Goal: Find specific page/section: Find specific page/section

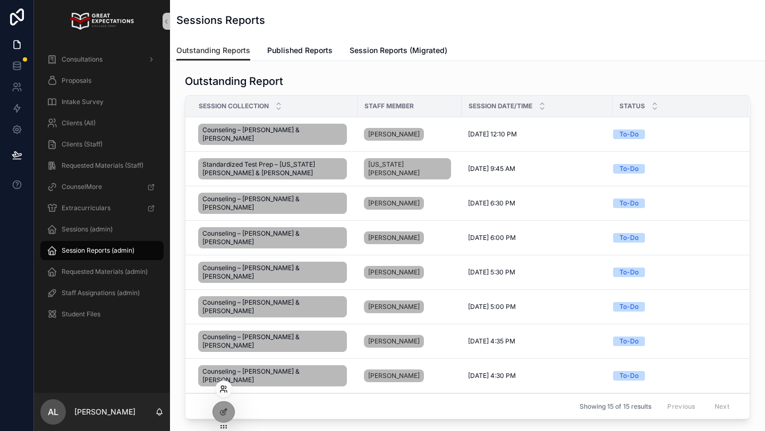
click at [221, 387] on icon at bounding box center [223, 389] width 8 height 8
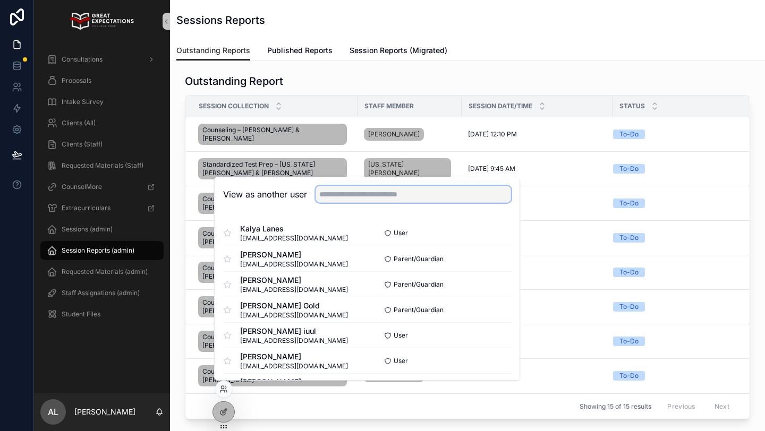
click at [364, 196] on input "text" at bounding box center [412, 194] width 195 height 17
type input "*******"
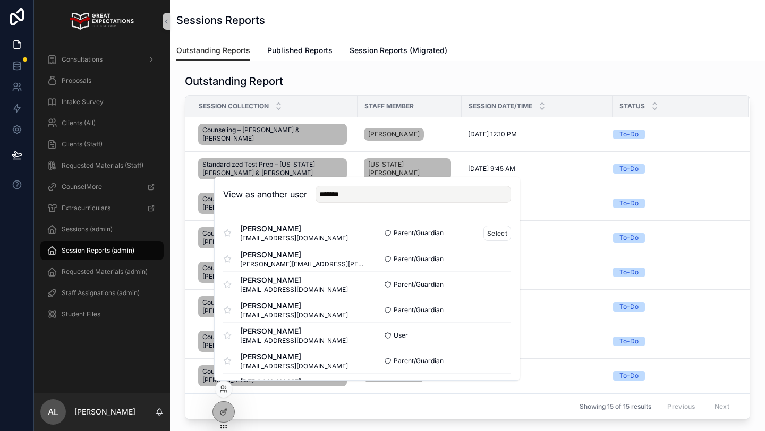
click at [354, 235] on div "[PERSON_NAME] [EMAIL_ADDRESS][DOMAIN_NAME]" at bounding box center [295, 233] width 144 height 19
click at [505, 233] on button "Select" at bounding box center [497, 233] width 28 height 15
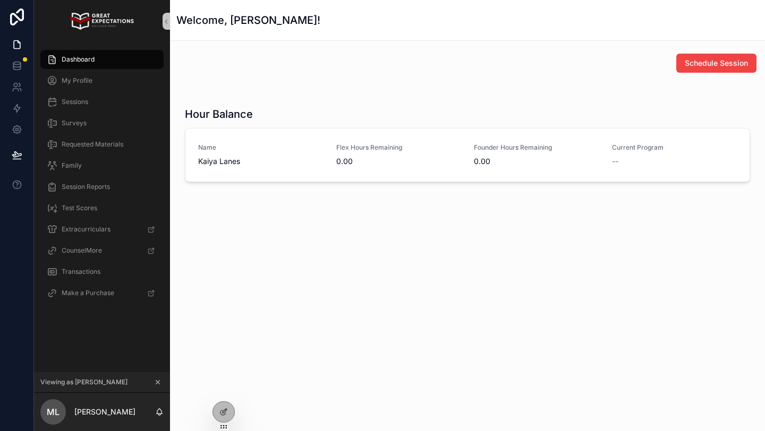
click at [91, 176] on div "Family" at bounding box center [102, 165] width 136 height 21
click at [95, 166] on div "Family" at bounding box center [102, 165] width 110 height 17
